Goal: Answer question/provide support

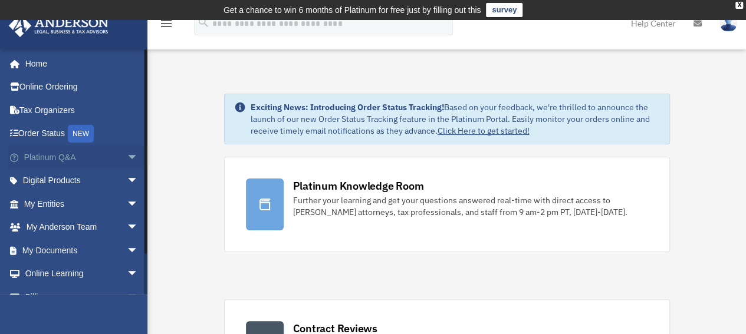
click at [42, 156] on link "Platinum Q&A arrow_drop_down" at bounding box center [82, 158] width 148 height 24
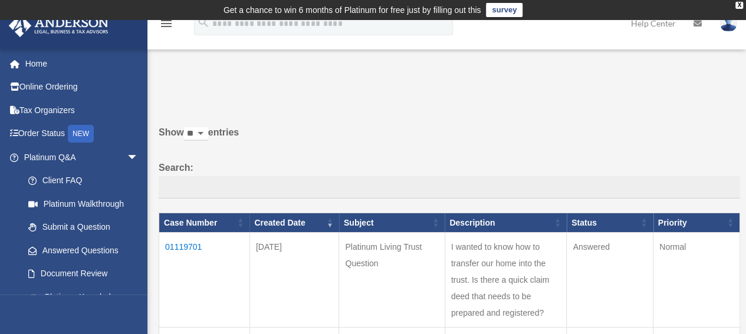
scroll to position [59, 0]
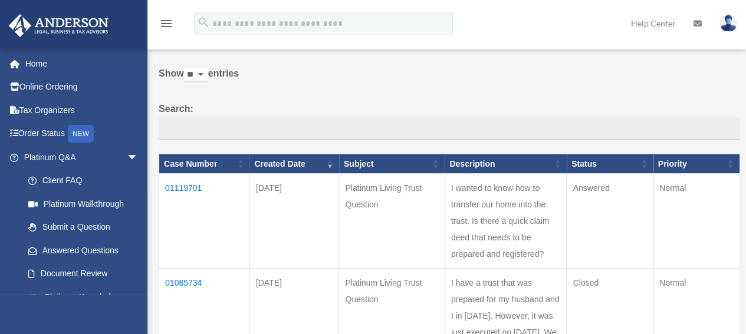
click at [183, 188] on td "01119701" at bounding box center [204, 221] width 91 height 95
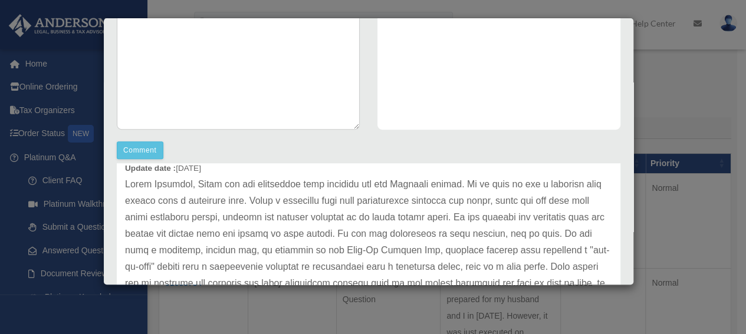
scroll to position [295, 0]
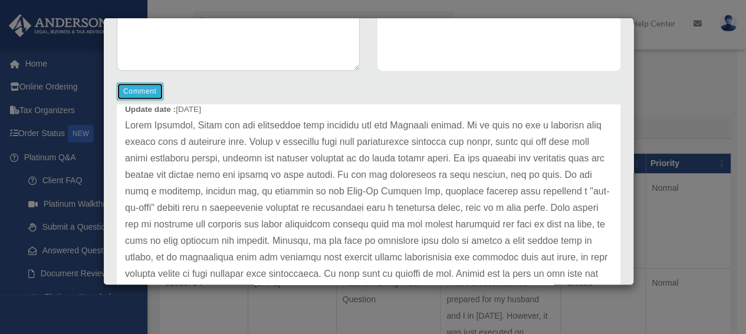
click at [150, 90] on button "Comment" at bounding box center [140, 92] width 47 height 18
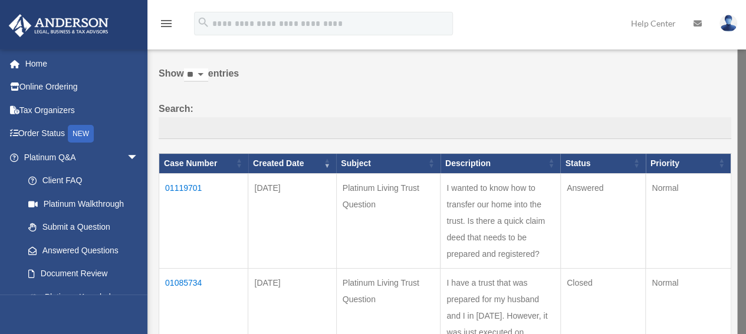
scroll to position [118, 0]
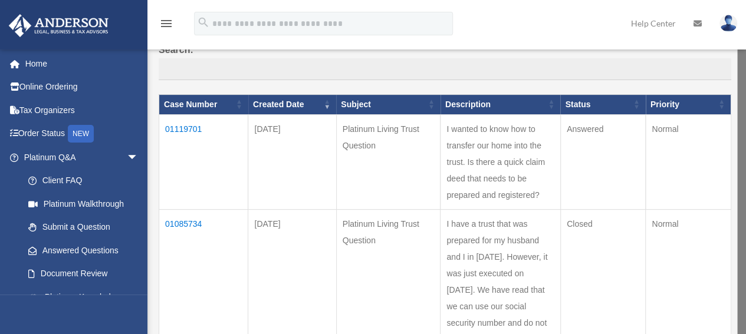
click at [190, 127] on td "01119701" at bounding box center [203, 161] width 89 height 95
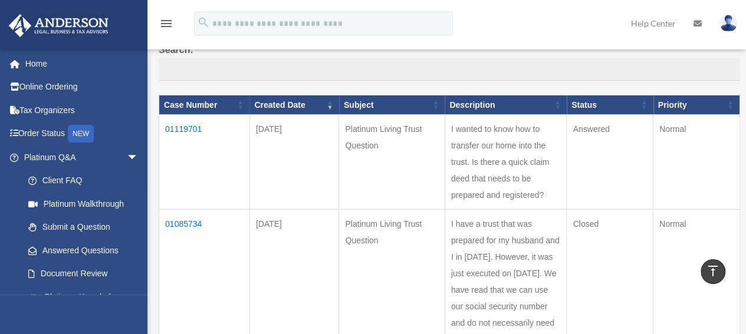
scroll to position [59, 0]
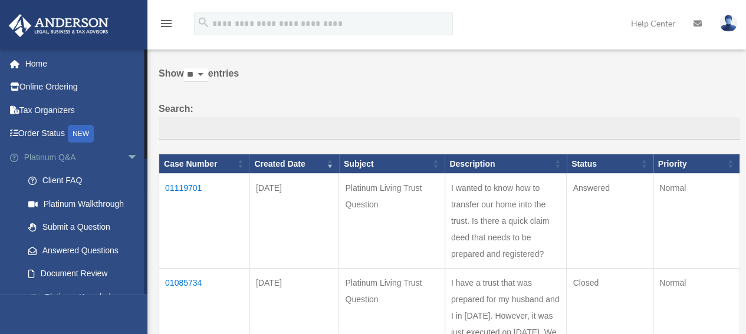
click at [55, 157] on link "Platinum Q&A arrow_drop_down" at bounding box center [82, 158] width 148 height 24
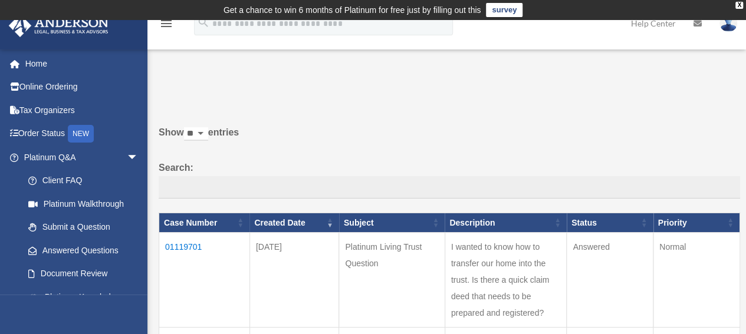
click at [195, 246] on td "01119701" at bounding box center [204, 280] width 91 height 95
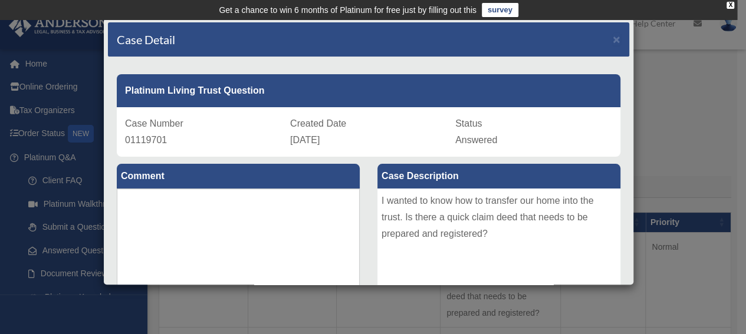
click at [675, 94] on div "Case Detail × Platinum Living Trust Question Case Number 01119701 Created Date …" at bounding box center [373, 167] width 746 height 334
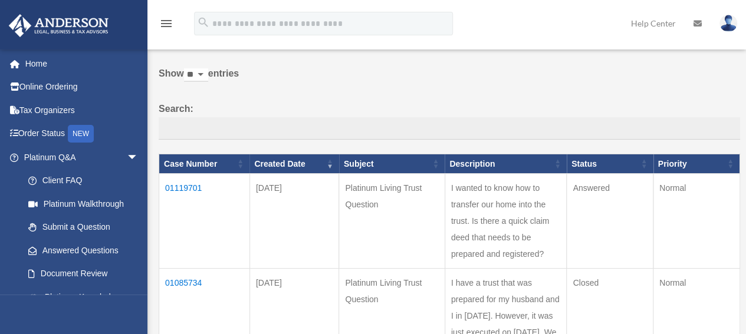
scroll to position [118, 0]
